Goal: Browse casually

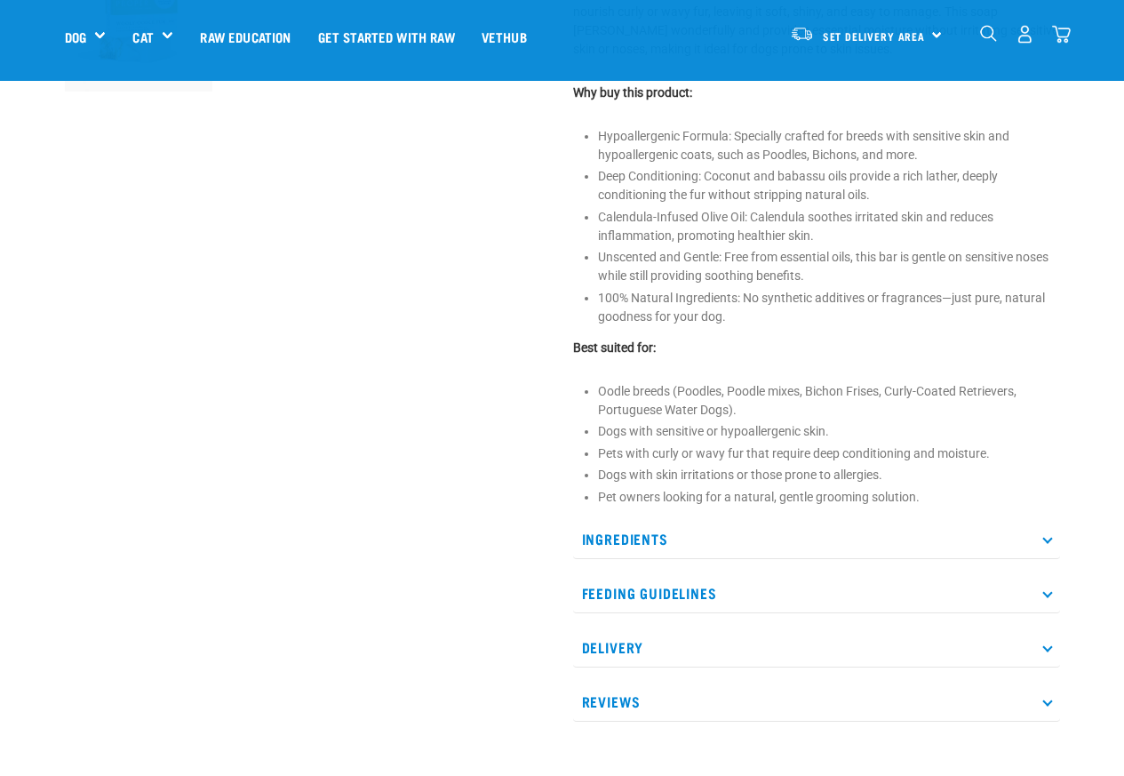
scroll to position [747, 0]
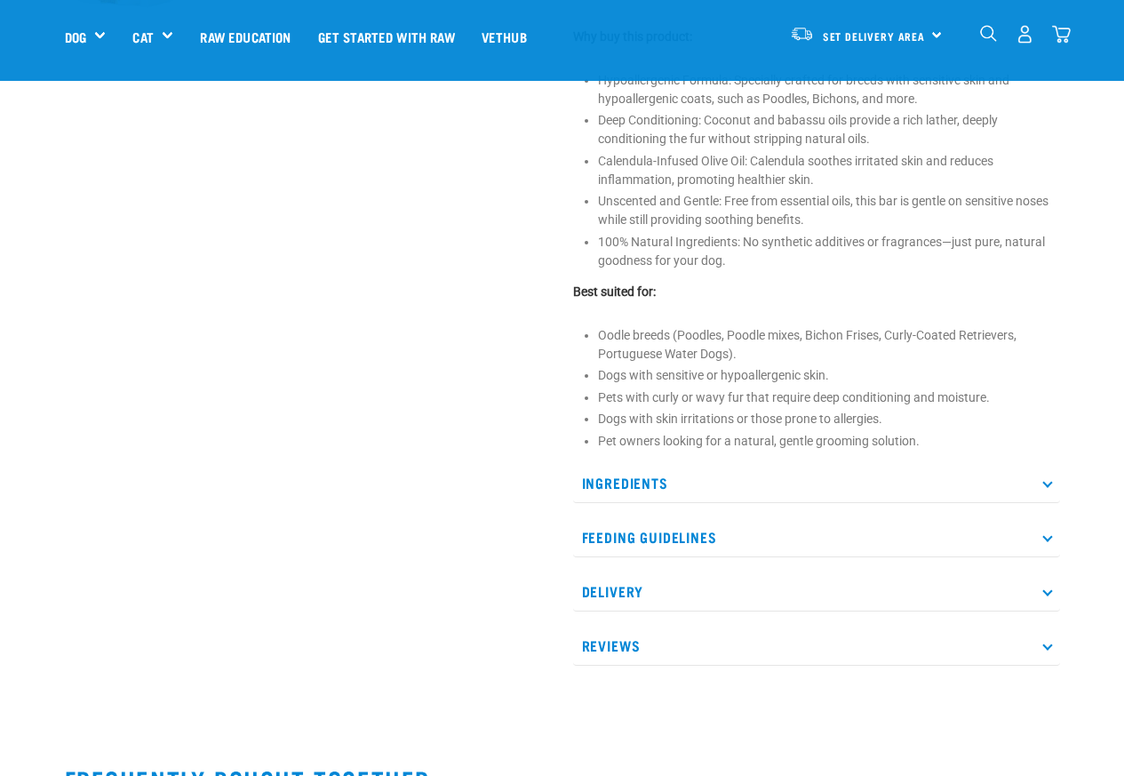
click at [1051, 83] on li "Hypoallergenic Formula: Specially crafted for breeds with sensitive skin and hy…" at bounding box center [829, 89] width 462 height 37
click at [1082, 83] on div "Start your pet’s raw journey today – take our quick pet questionnaire. Delivery…" at bounding box center [562, 157] width 1124 height 1809
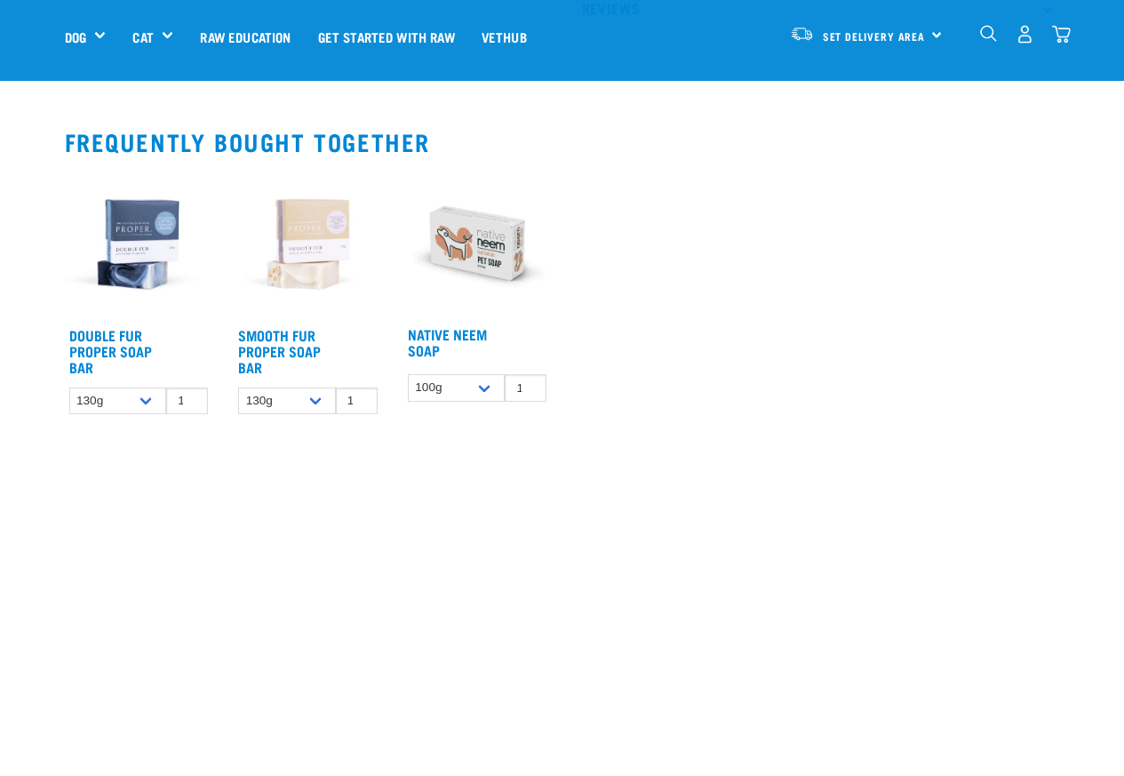
scroll to position [1387, 0]
